Goal: Transaction & Acquisition: Book appointment/travel/reservation

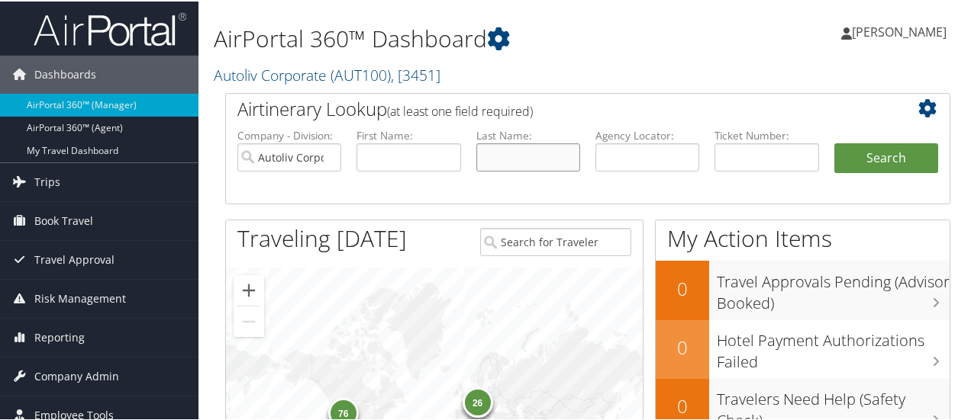
click at [517, 155] on input "text" at bounding box center [528, 156] width 104 height 28
type input "elitokj"
click at [834, 142] on button "Search" at bounding box center [886, 157] width 104 height 31
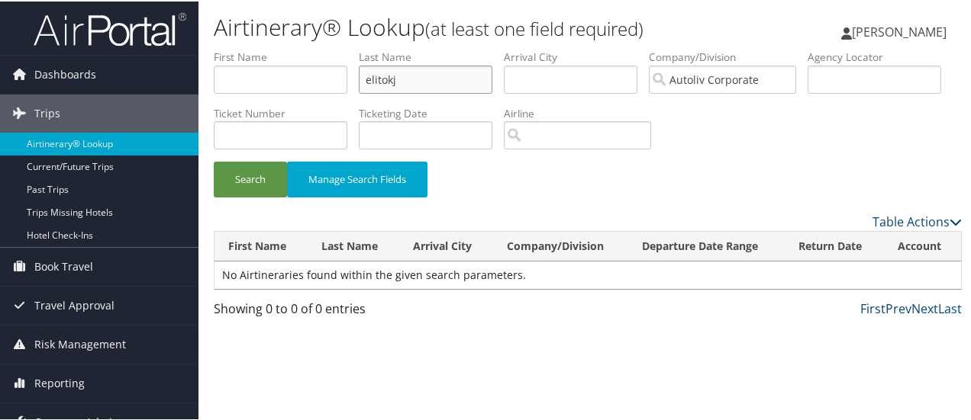
click at [422, 69] on input "elitokj" at bounding box center [426, 78] width 134 height 28
type input "elitok"
click at [214, 160] on button "Search" at bounding box center [250, 178] width 73 height 36
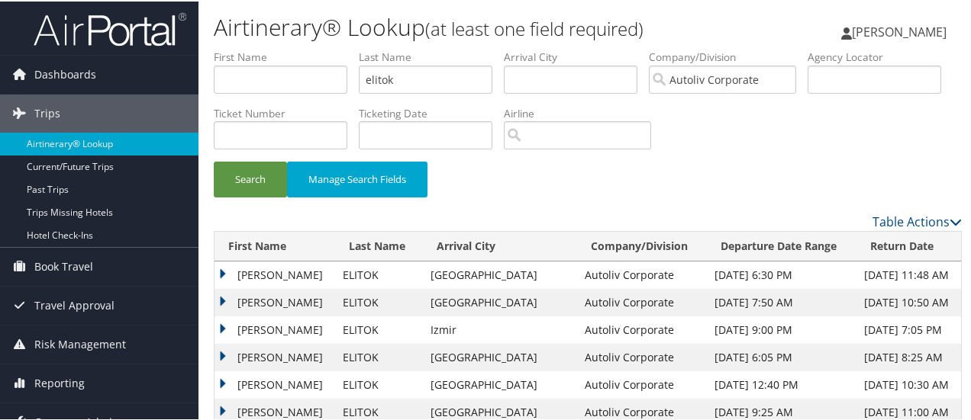
click at [221, 298] on td "HASAN ALI" at bounding box center [274, 301] width 121 height 27
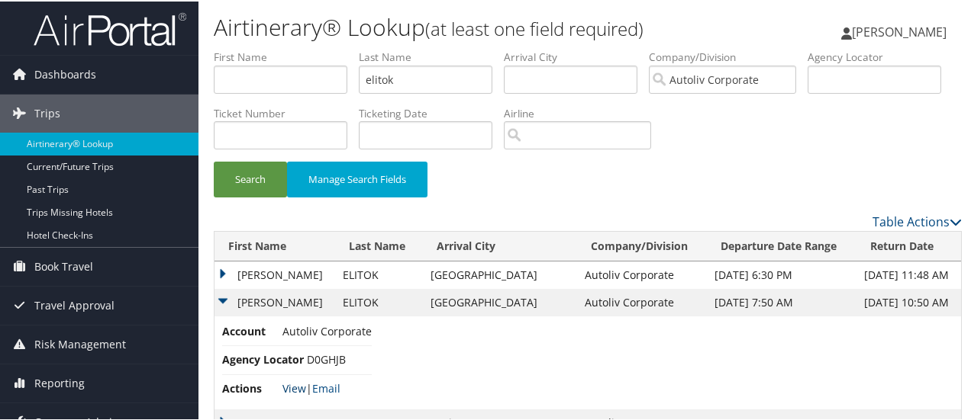
click at [304, 384] on link "View" at bounding box center [294, 387] width 24 height 14
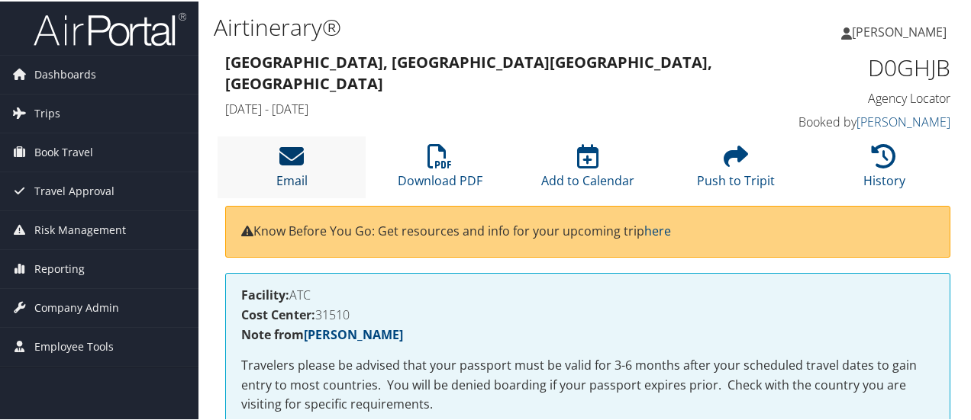
click at [292, 172] on link "Email" at bounding box center [291, 169] width 31 height 37
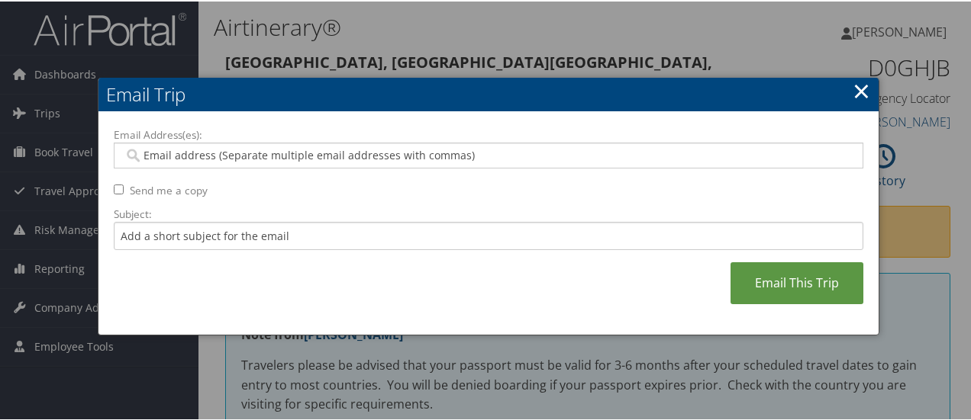
click at [290, 151] on input "Email Address(es):" at bounding box center [489, 153] width 730 height 15
type input "kelly"
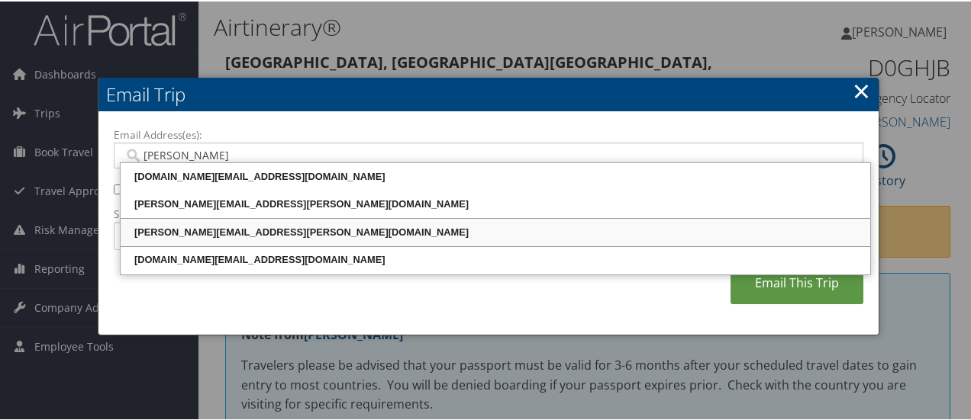
click at [224, 231] on div "KELLY.TAULBEE@AUTOLIV.COM" at bounding box center [495, 231] width 745 height 15
type input "KELLY.TAULBEE@AUTOLIV.COM"
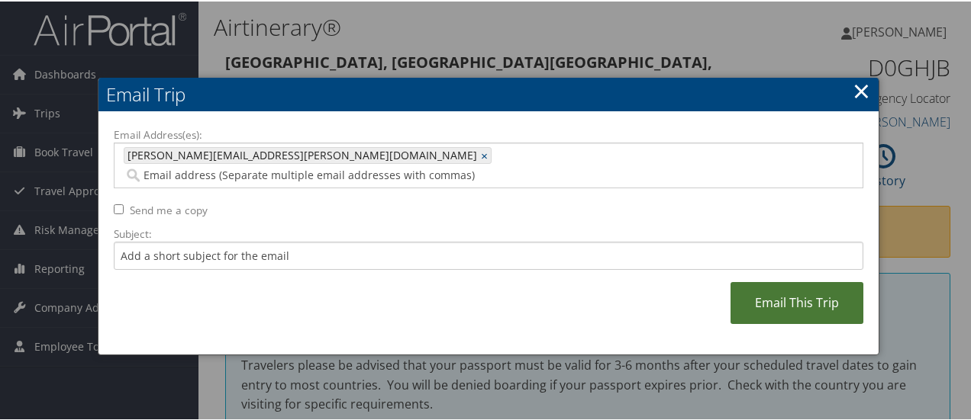
click at [787, 283] on link "Email This Trip" at bounding box center [796, 302] width 133 height 42
